Goal: Task Accomplishment & Management: Manage account settings

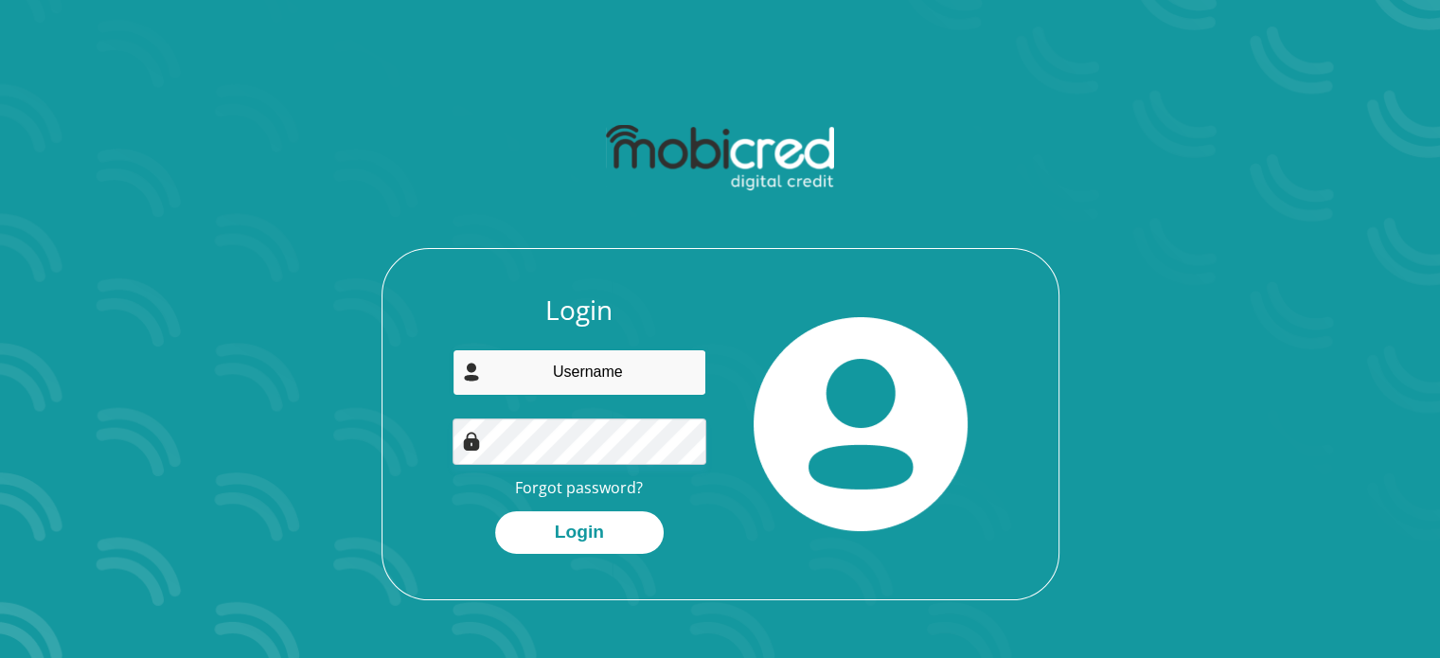
click at [571, 379] on input "email" at bounding box center [580, 372] width 254 height 46
type input "[EMAIL_ADDRESS][DOMAIN_NAME]"
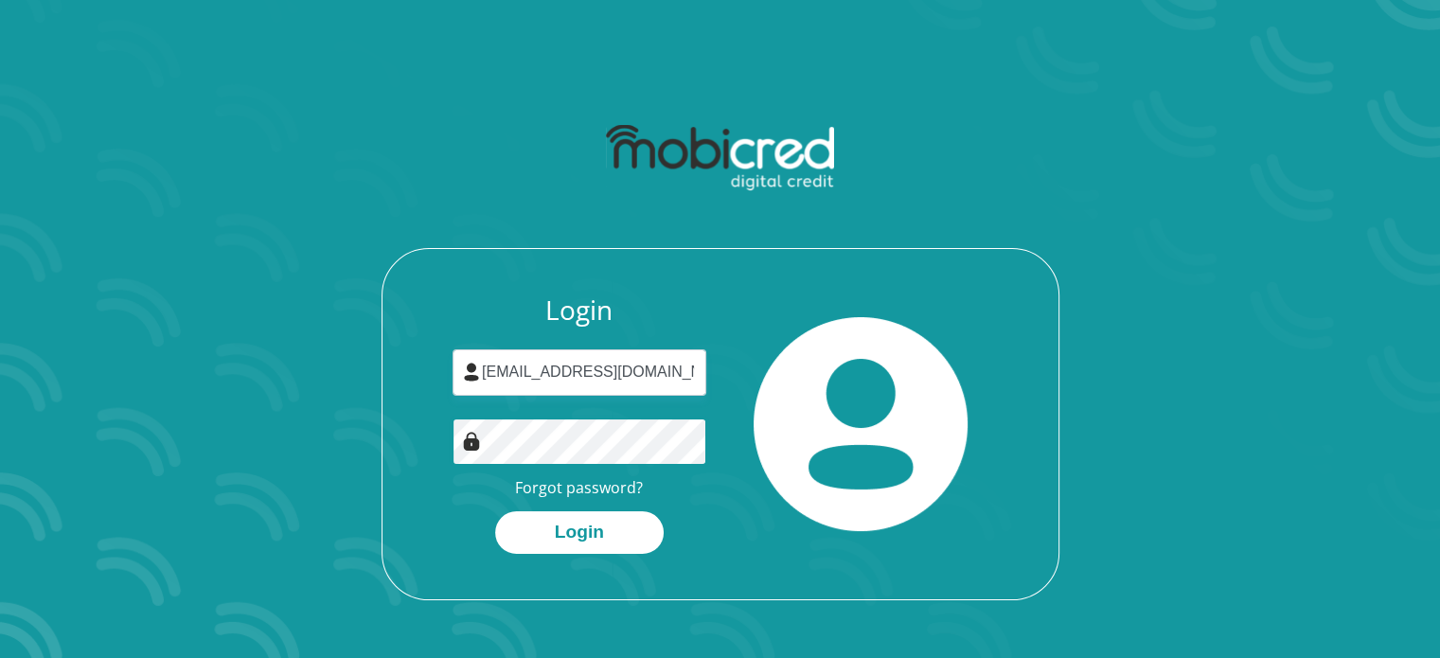
click at [495, 511] on button "Login" at bounding box center [579, 532] width 169 height 43
